Goal: Transaction & Acquisition: Purchase product/service

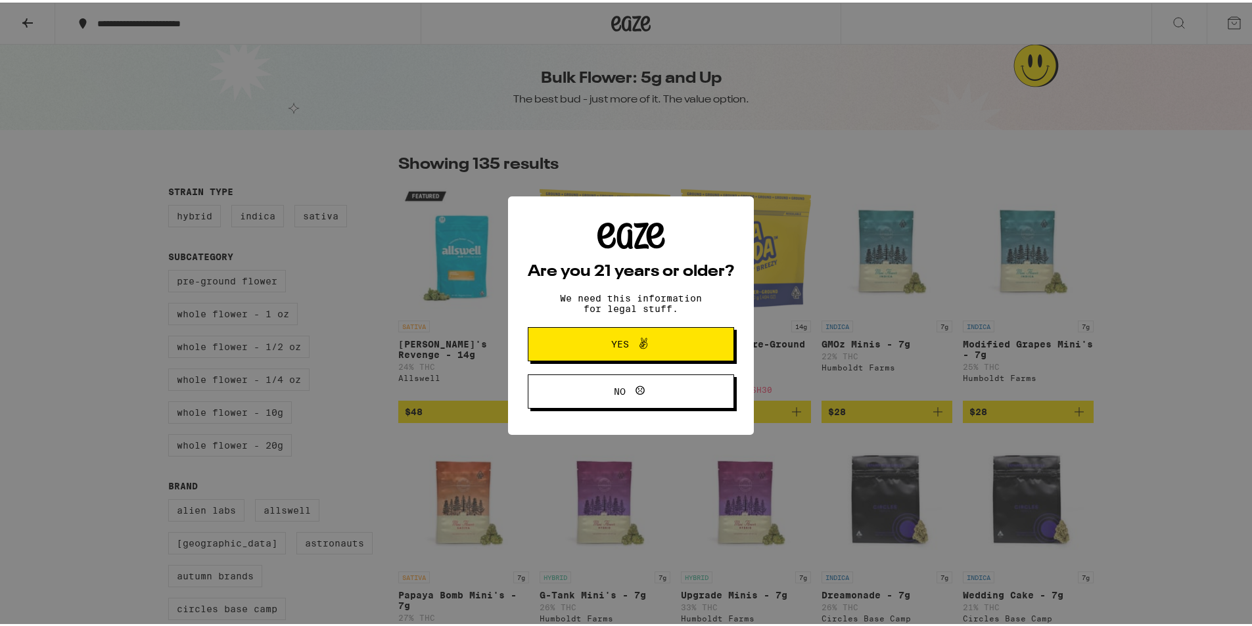
click at [651, 332] on button "Yes" at bounding box center [631, 342] width 206 height 34
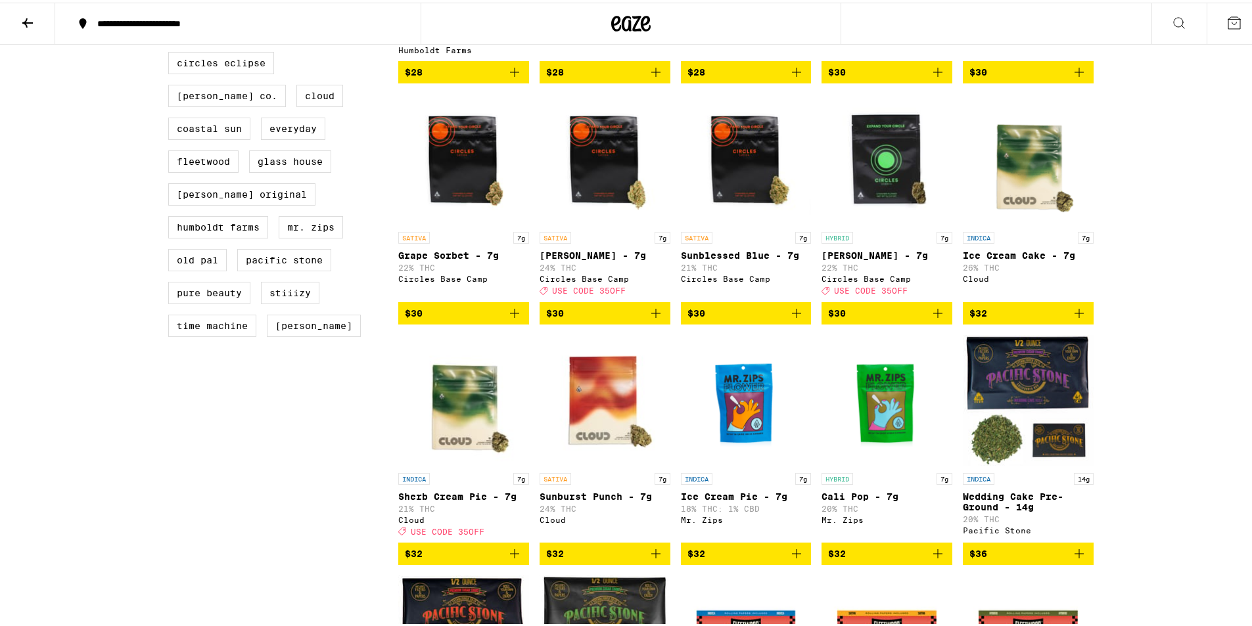
scroll to position [131, 0]
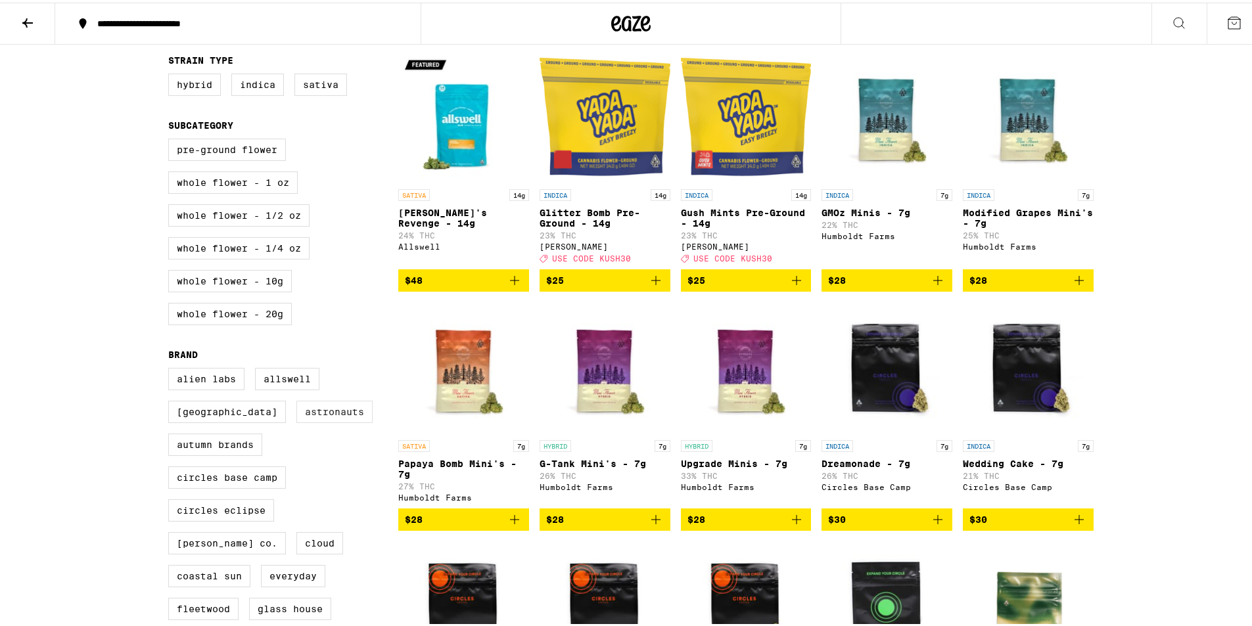
click at [297, 420] on label "Astronauts" at bounding box center [334, 409] width 76 height 22
click at [171, 368] on input "Astronauts" at bounding box center [171, 367] width 1 height 1
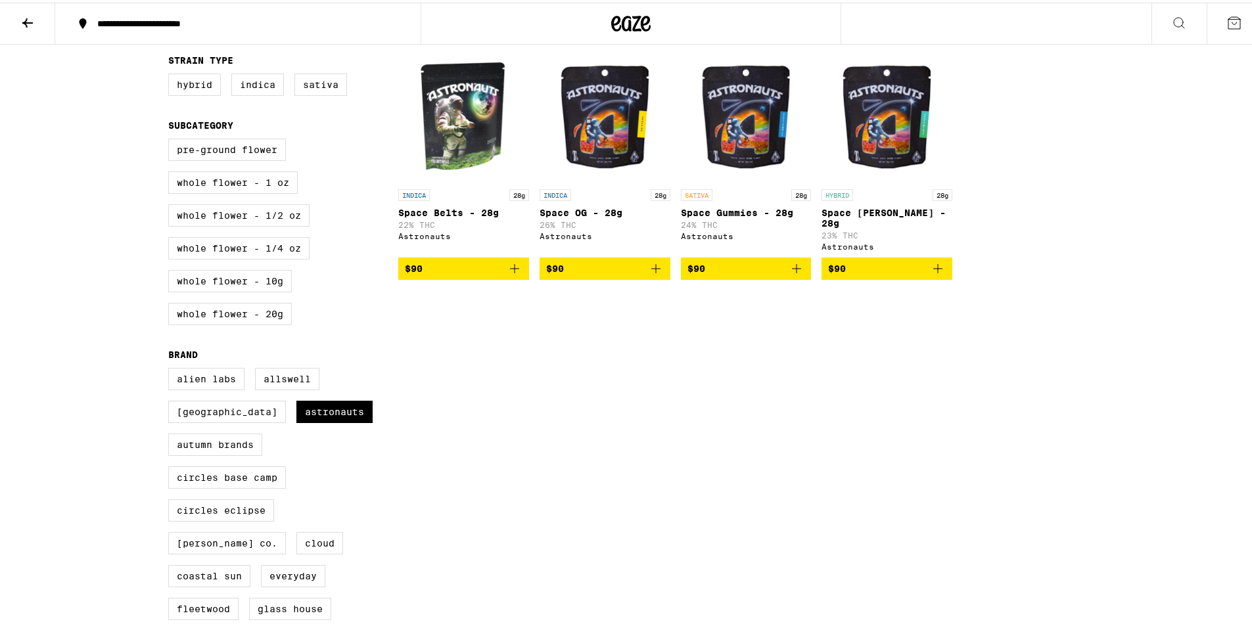
click at [611, 127] on img "Open page for Space OG - 28g from Astronauts" at bounding box center [604, 114] width 131 height 131
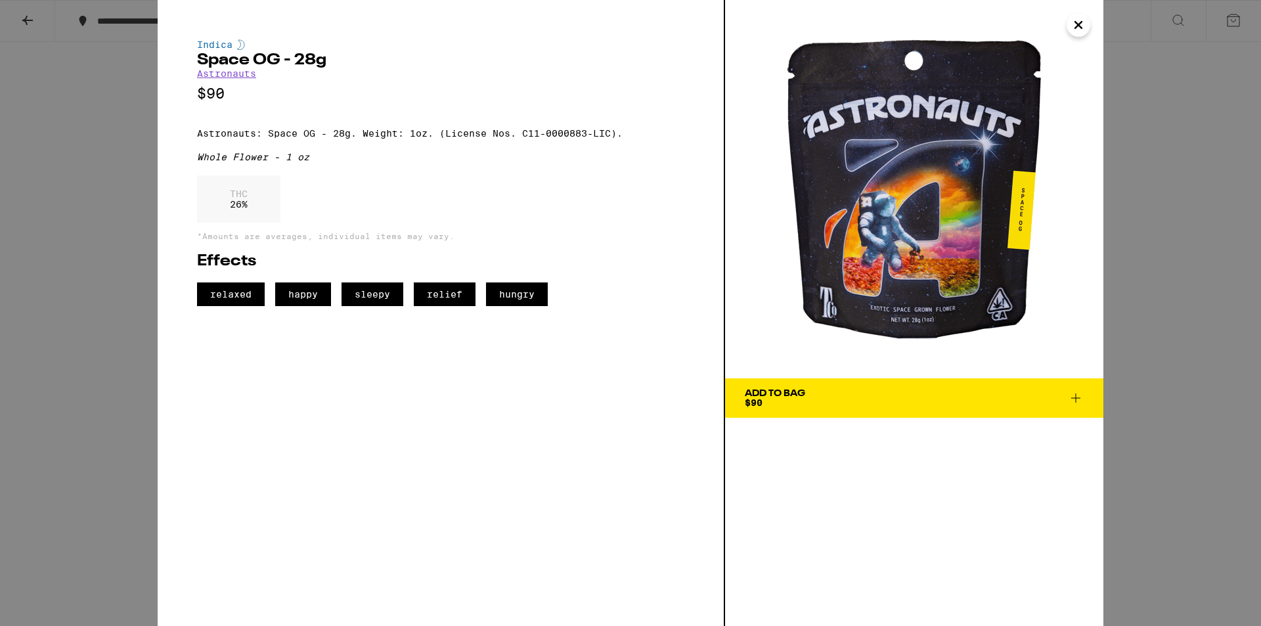
click at [1077, 30] on icon "Close" at bounding box center [1079, 25] width 16 height 20
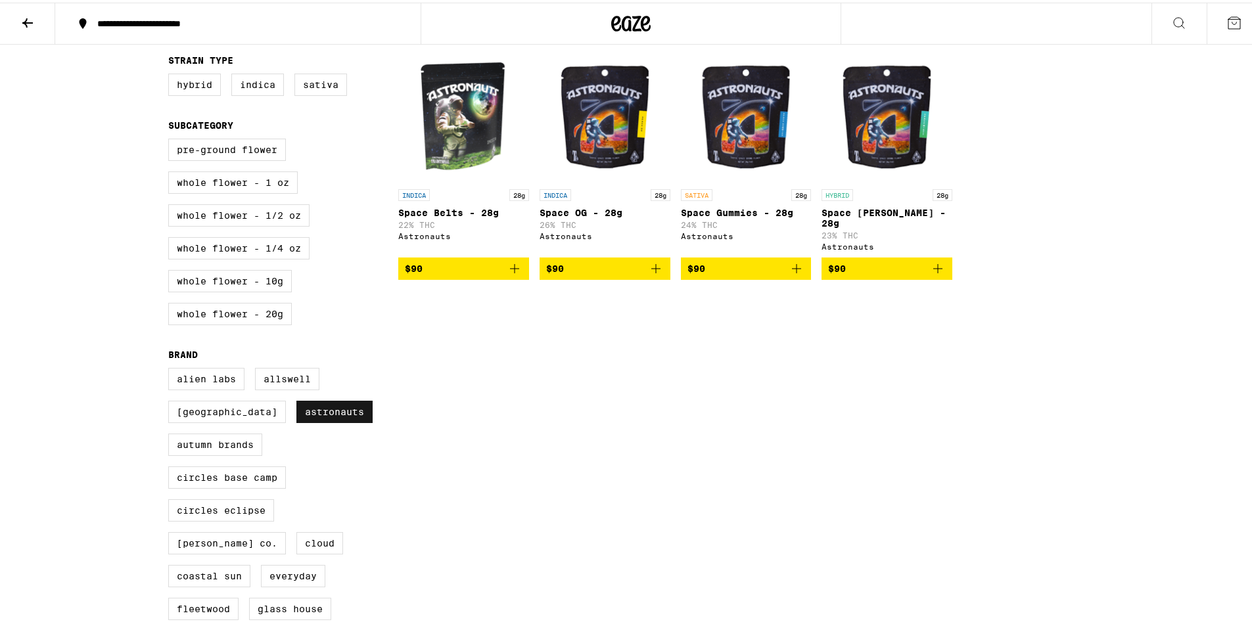
click at [308, 420] on label "Astronauts" at bounding box center [334, 409] width 76 height 22
click at [171, 368] on input "Astronauts" at bounding box center [171, 367] width 1 height 1
checkbox input "false"
